Goal: Task Accomplishment & Management: Manage account settings

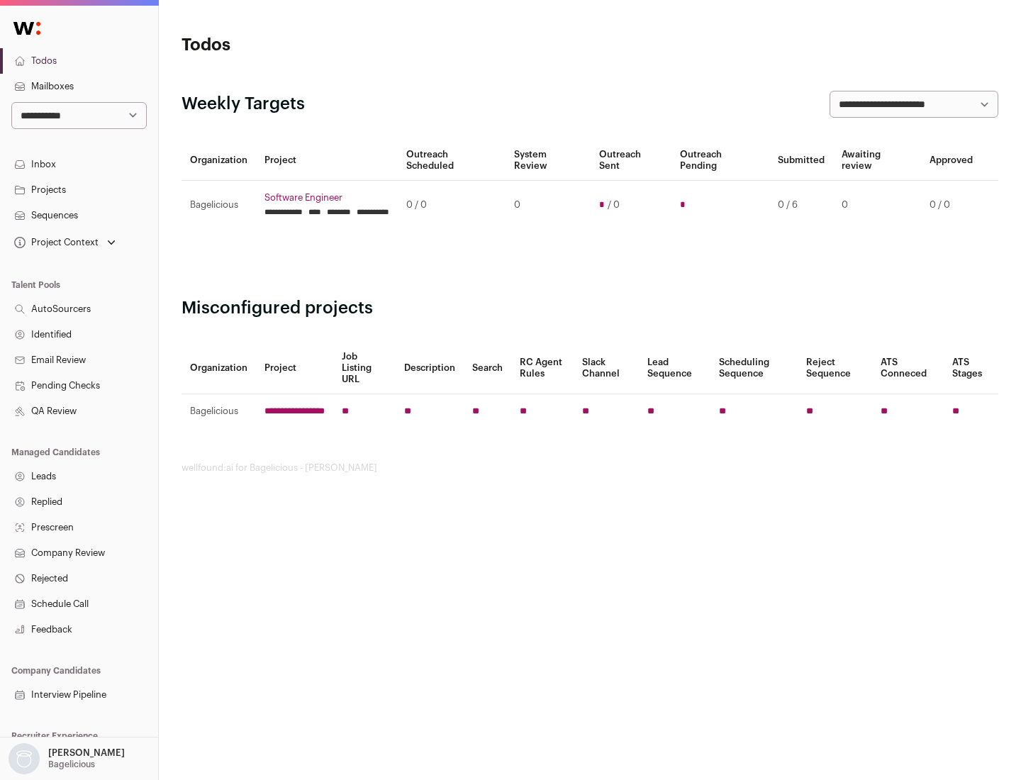
click at [79, 189] on link "Projects" at bounding box center [79, 190] width 158 height 26
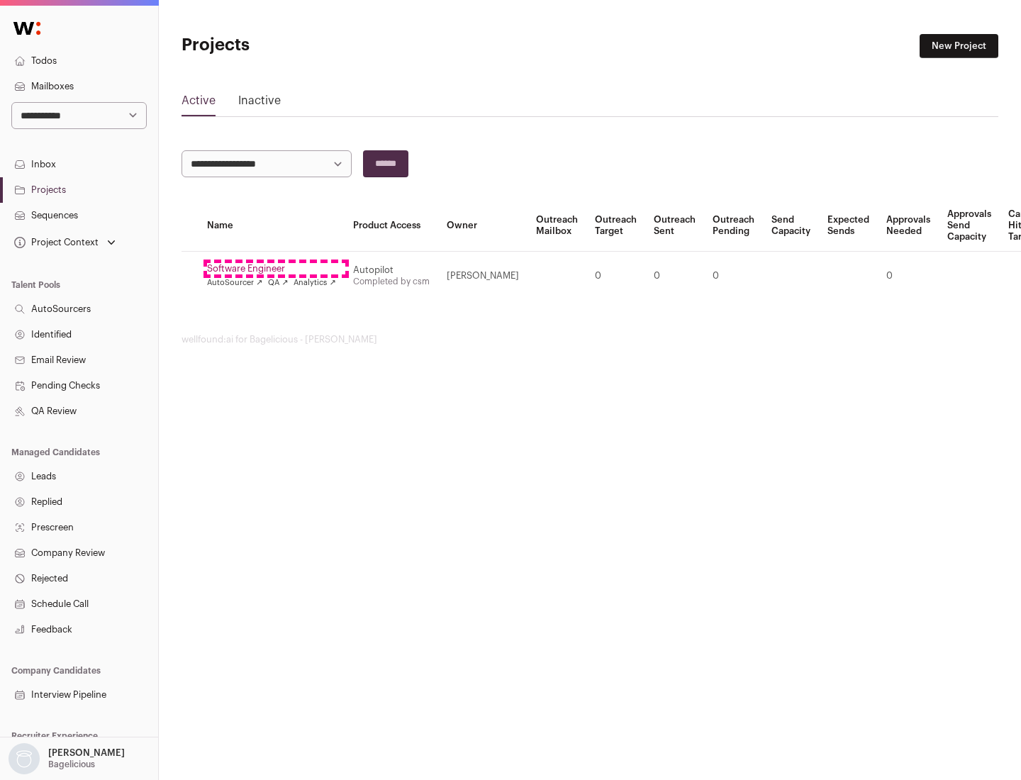
click at [276, 269] on link "Software Engineer" at bounding box center [271, 268] width 129 height 11
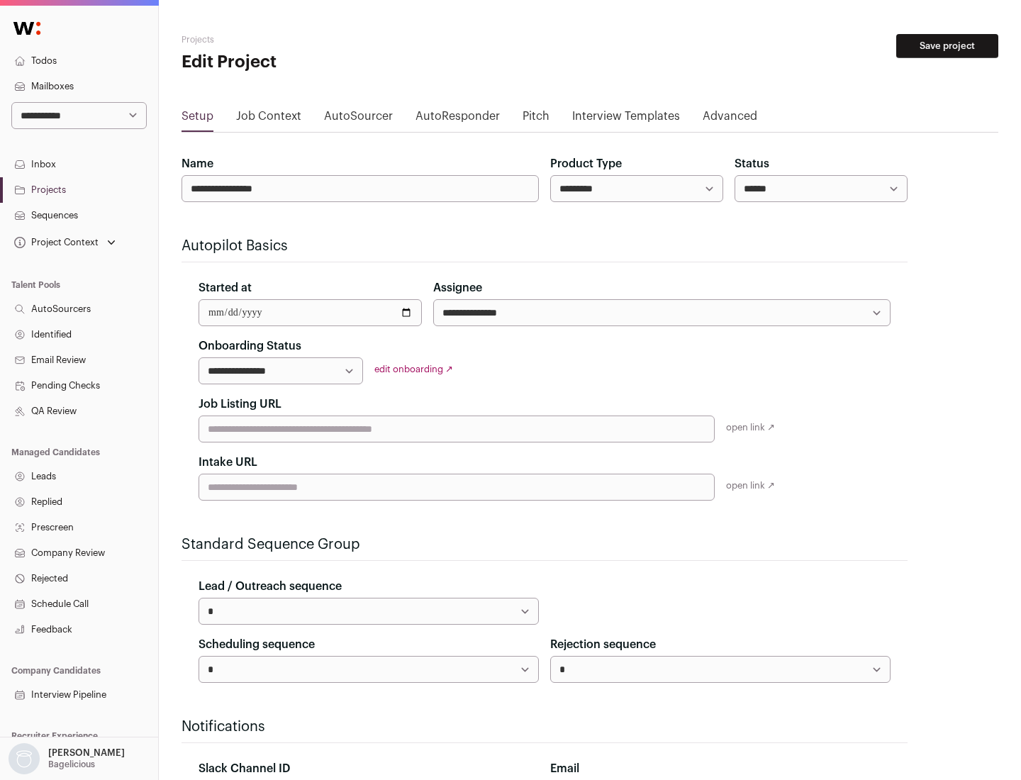
click at [947, 46] on button "Save project" at bounding box center [947, 46] width 102 height 24
